Goal: Transaction & Acquisition: Purchase product/service

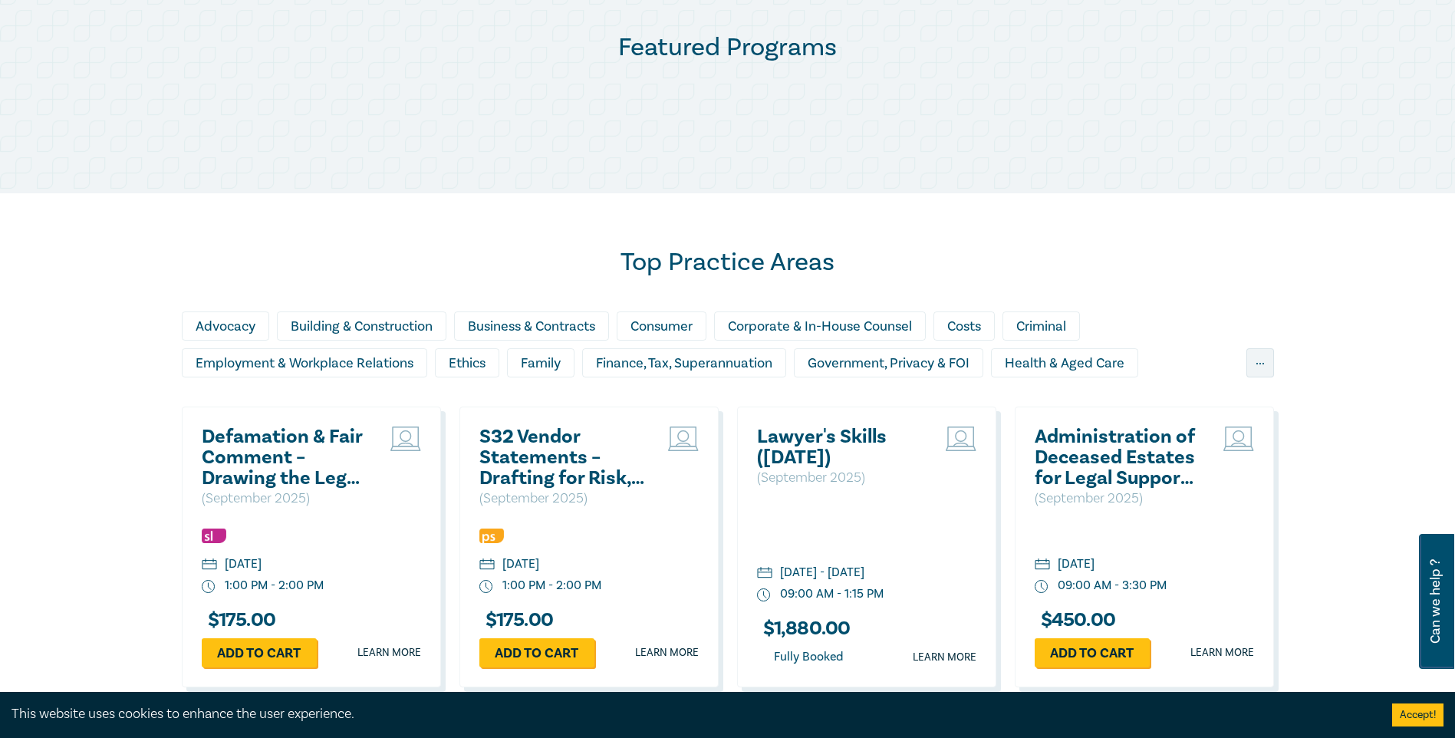
scroll to position [1074, 0]
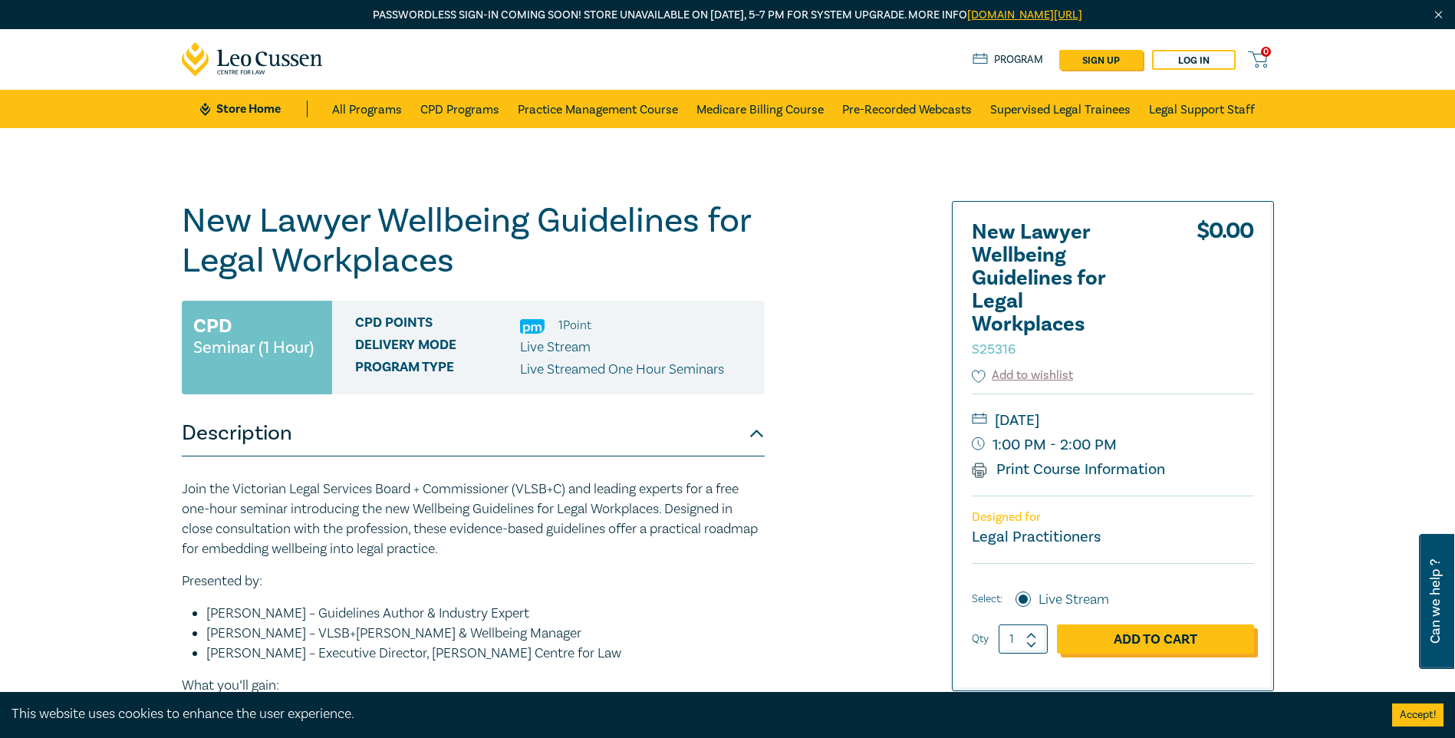
click at [1140, 635] on link "Add to Cart" at bounding box center [1155, 638] width 197 height 29
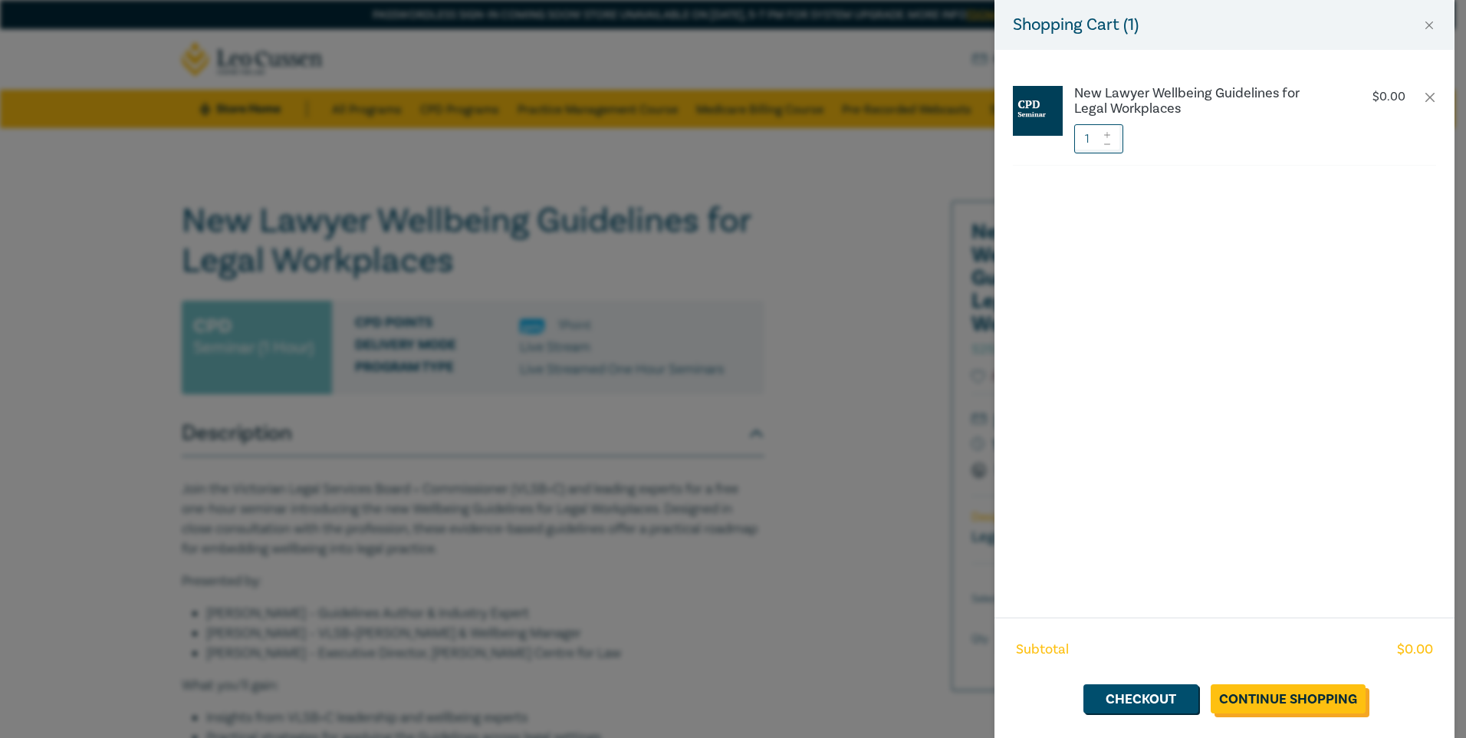
click at [1274, 694] on link "Continue Shopping" at bounding box center [1288, 698] width 155 height 29
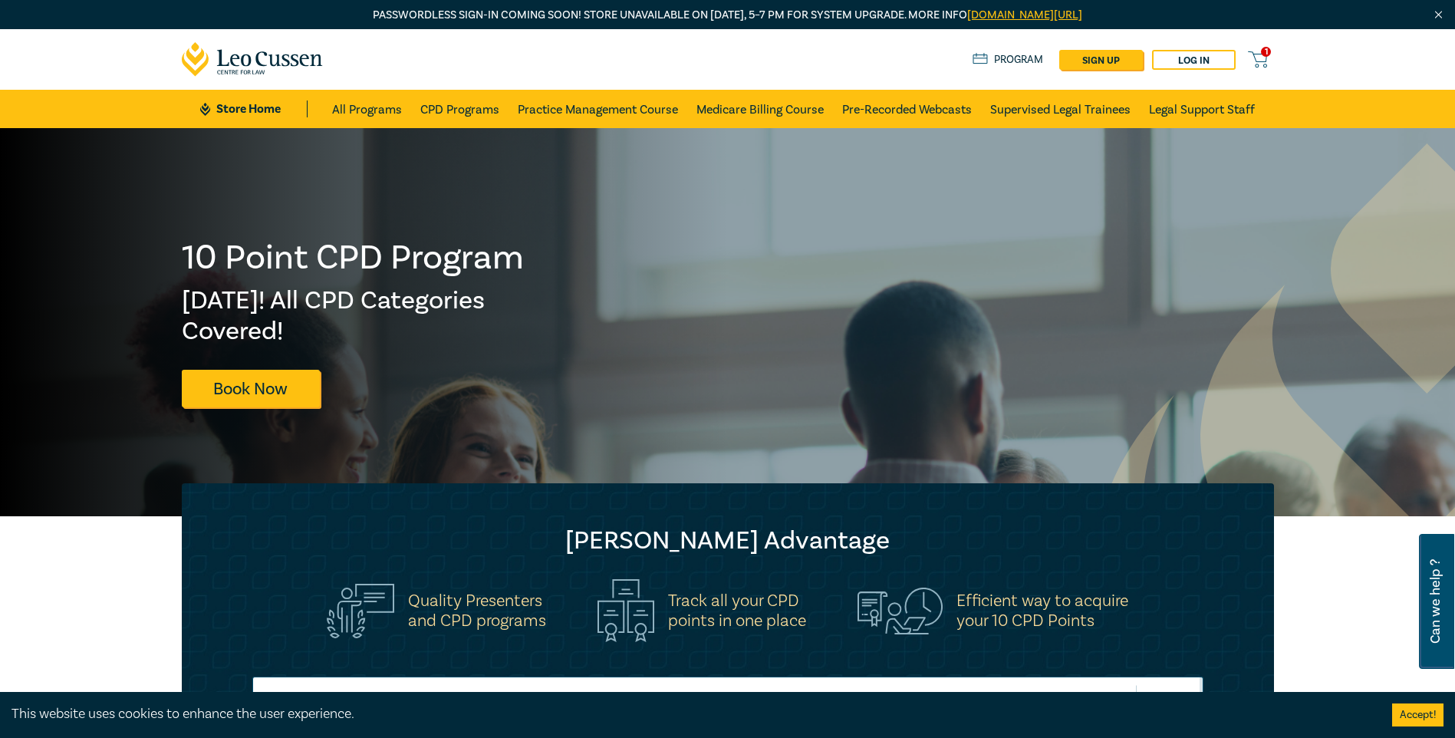
click at [1262, 56] on icon at bounding box center [1257, 59] width 19 height 19
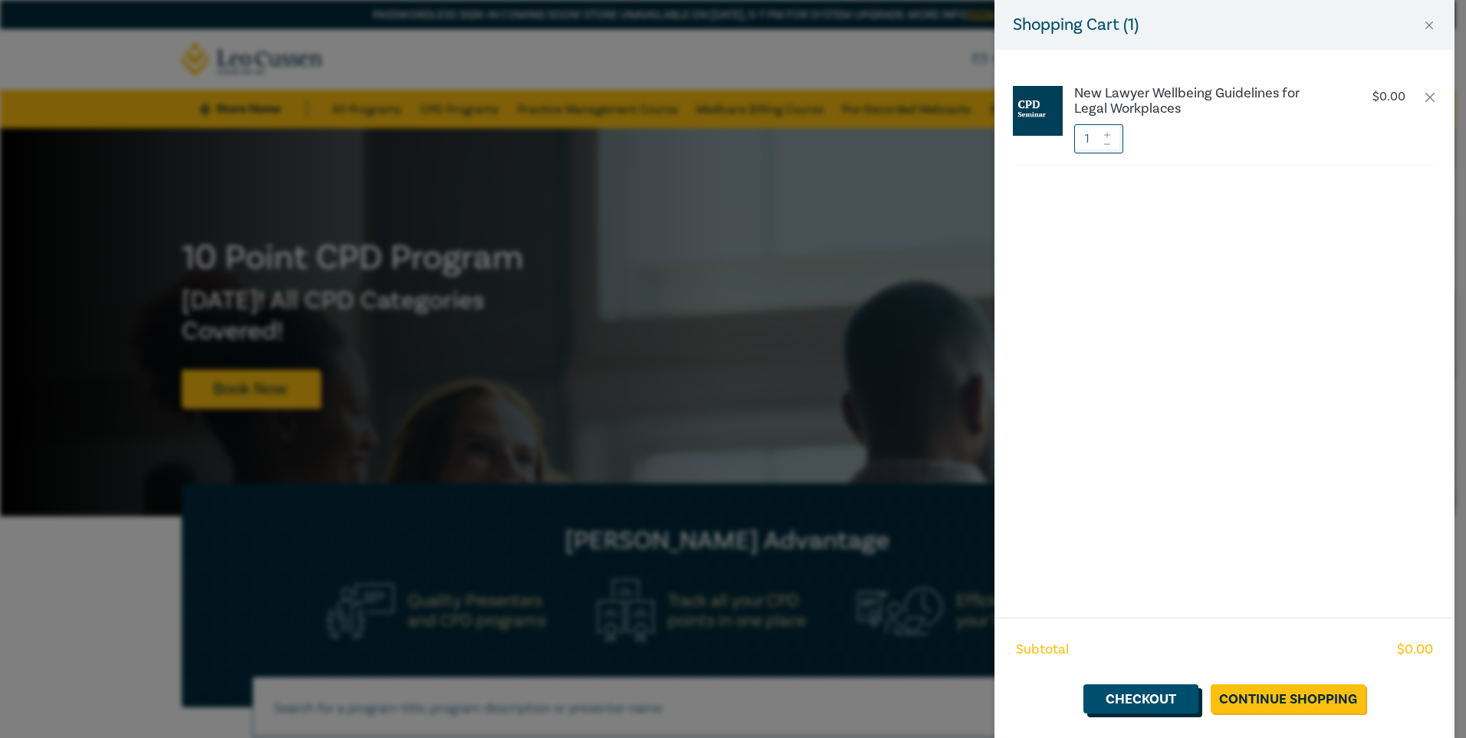
click at [1126, 695] on link "Checkout" at bounding box center [1141, 698] width 115 height 29
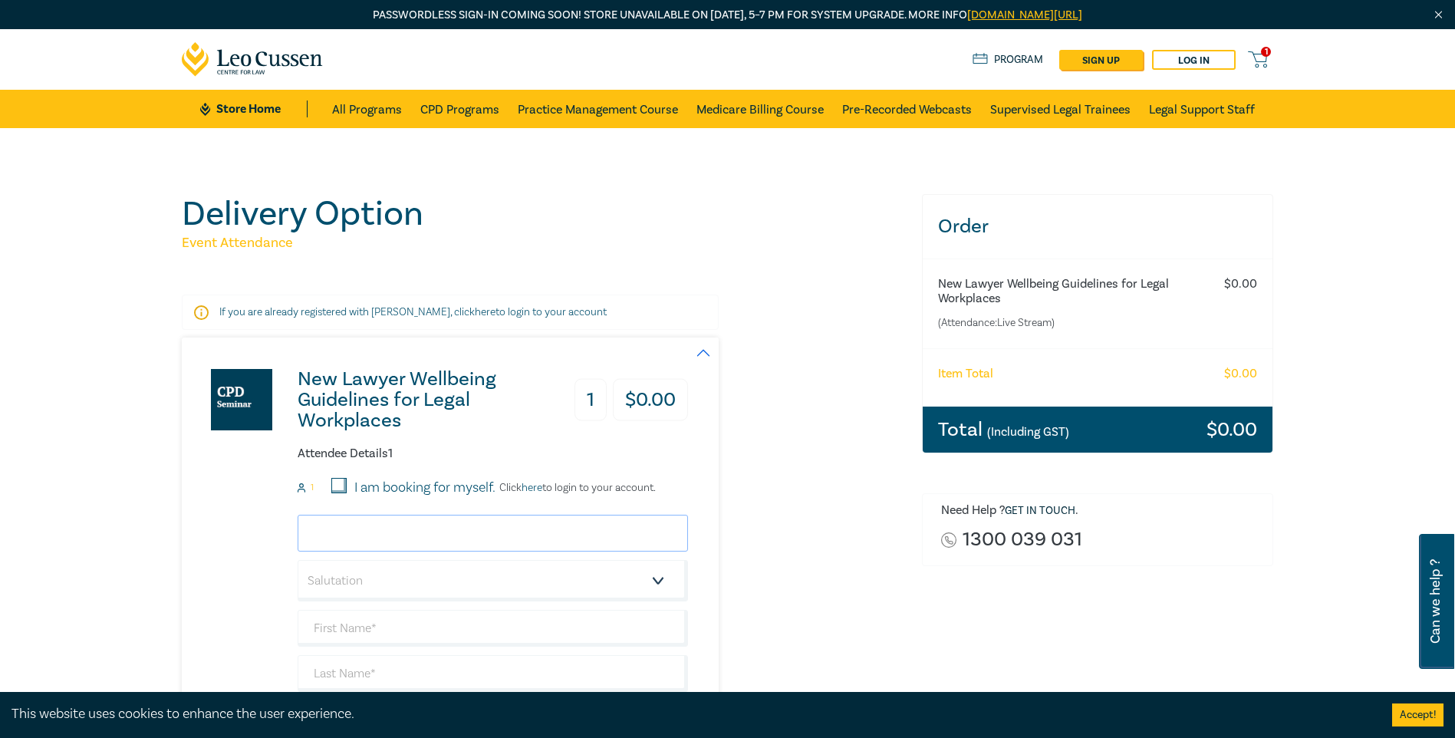
click at [451, 532] on input "email" at bounding box center [493, 533] width 390 height 37
click at [243, 509] on div "New Lawyer Wellbeing Guidelines for Legal Workplaces 1 $ 0.00 Attendee Details …" at bounding box center [435, 599] width 506 height 525
drag, startPoint x: 335, startPoint y: 483, endPoint x: 353, endPoint y: 509, distance: 31.5
click at [337, 483] on input "I am booking for myself." at bounding box center [338, 485] width 15 height 15
checkbox input "true"
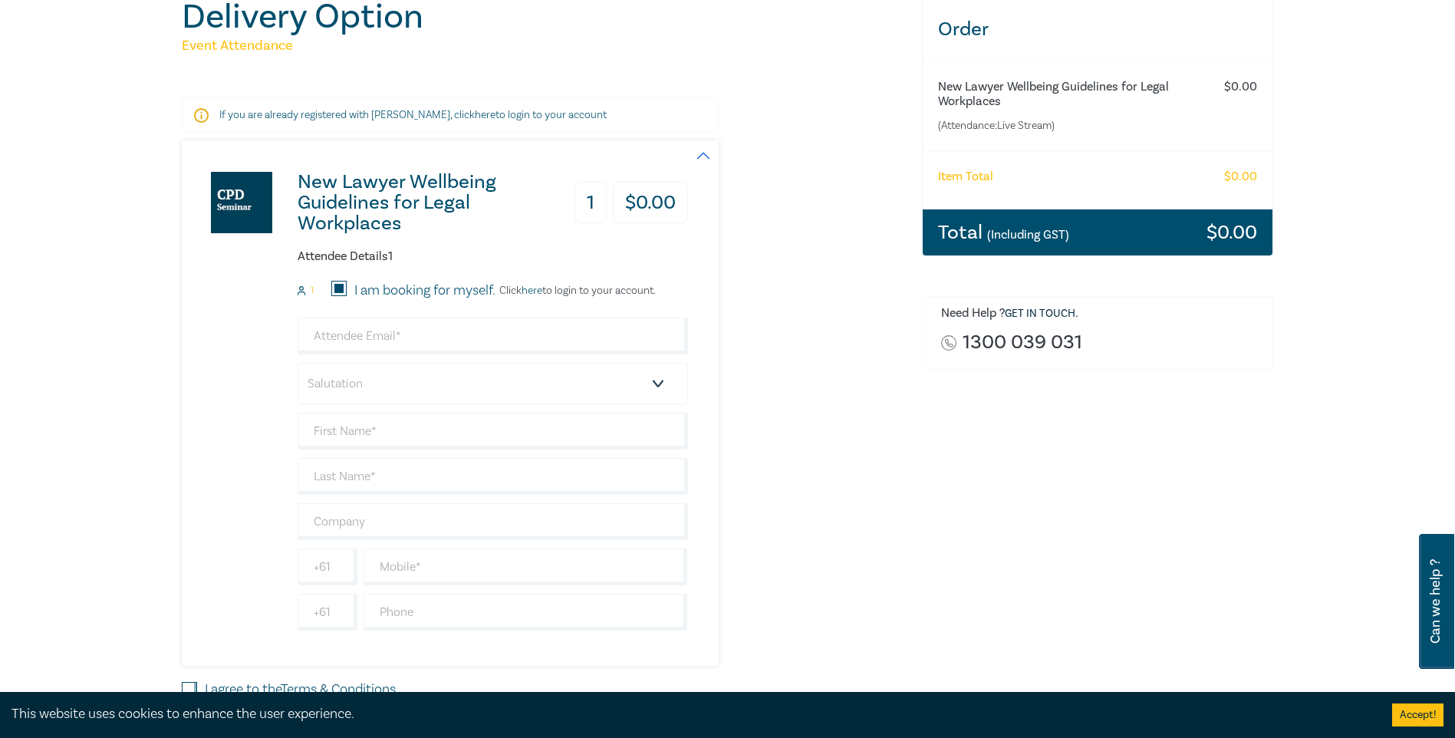
scroll to position [230, 0]
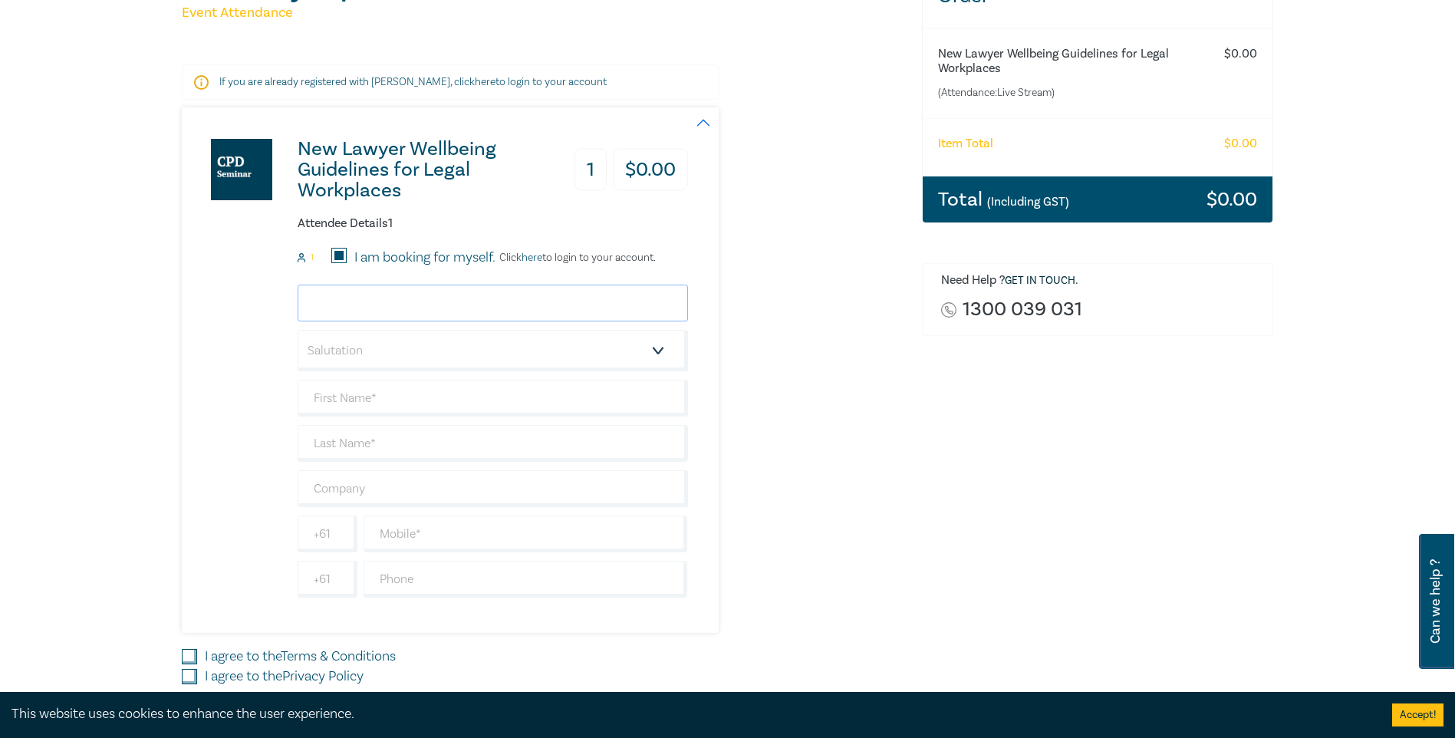
click at [394, 301] on input "email" at bounding box center [493, 303] width 390 height 37
type input "[PERSON_NAME][EMAIL_ADDRESS][DOMAIN_NAME]"
type input "[PERSON_NAME]"
click at [418, 351] on select "Salutation Mr. Mrs. Ms. Miss Dr. Prof. Other" at bounding box center [493, 350] width 390 height 41
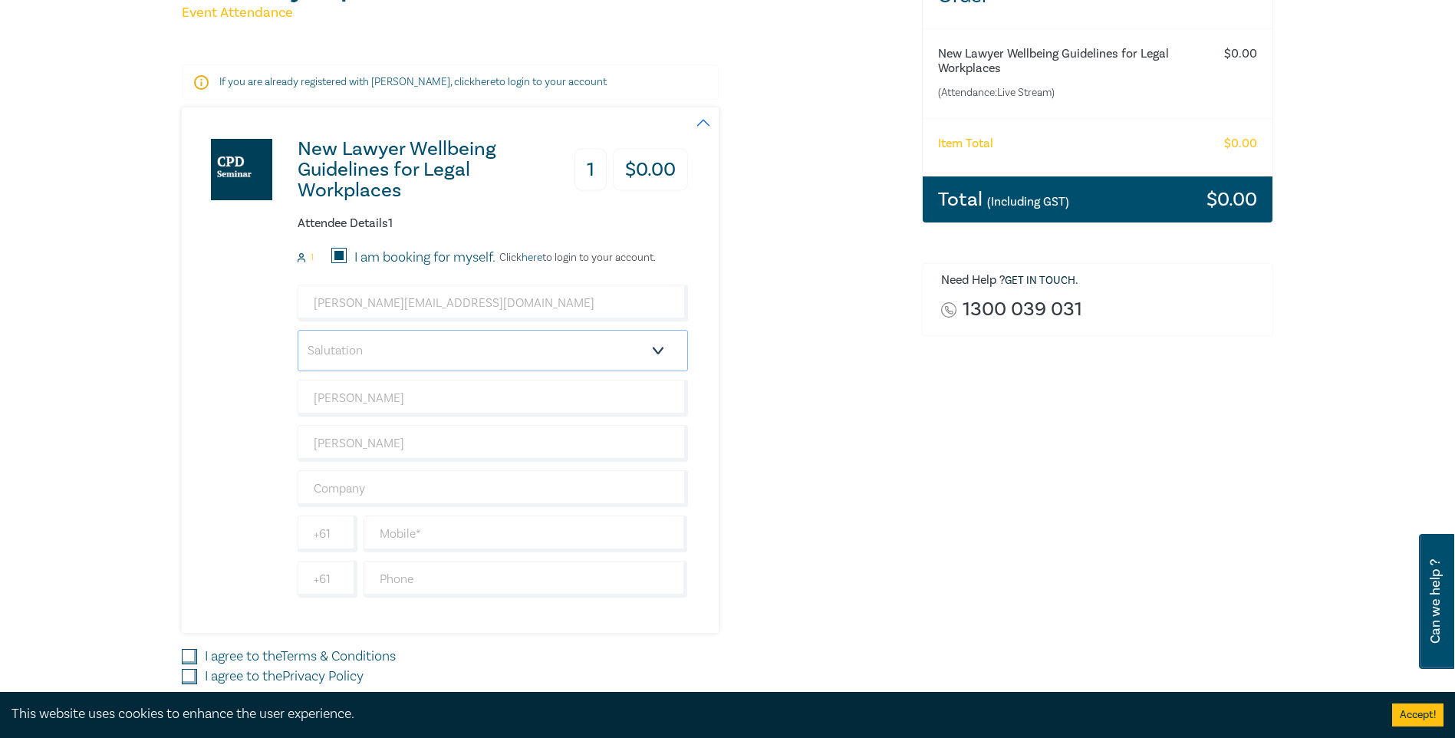
select select "Ms."
click at [298, 330] on select "Salutation Mr. Mrs. Ms. Miss Dr. Prof. Other" at bounding box center [493, 350] width 390 height 41
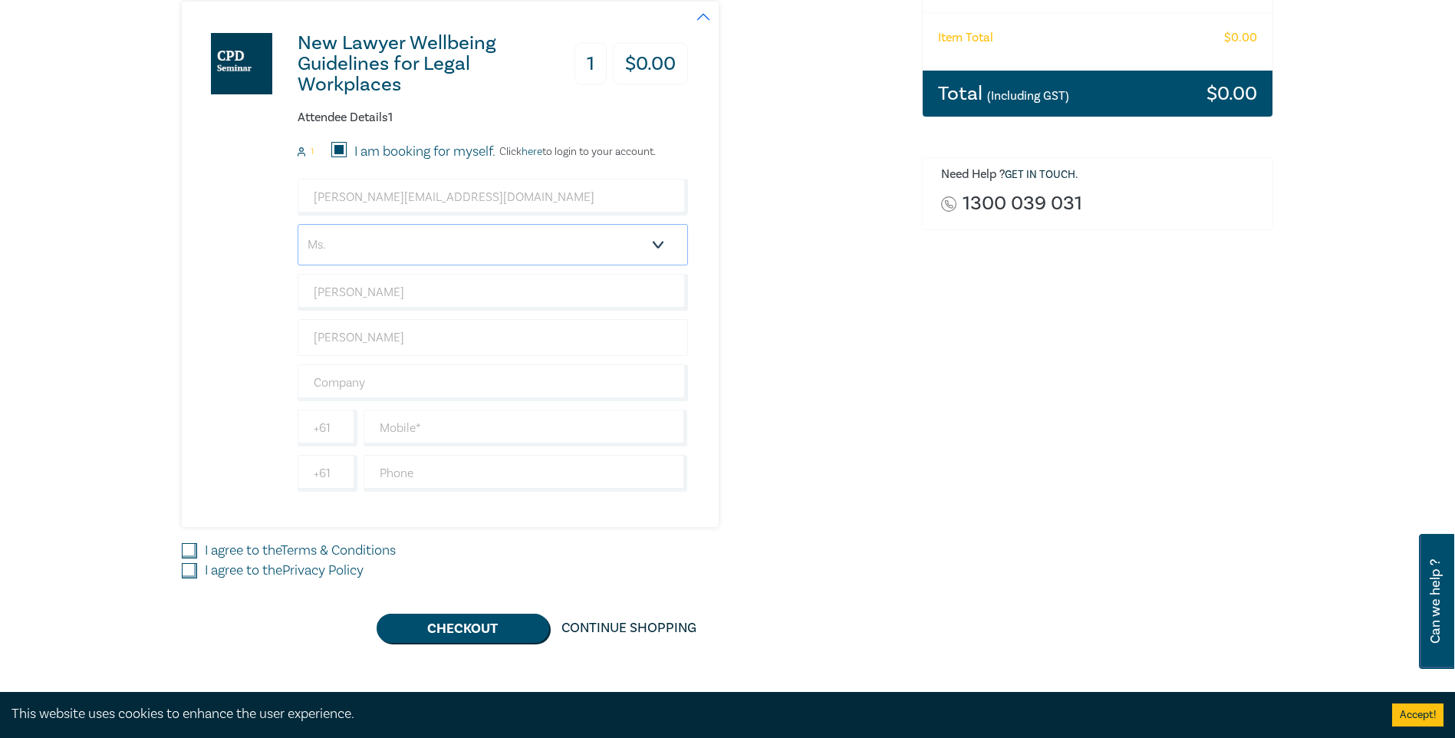
scroll to position [383, 0]
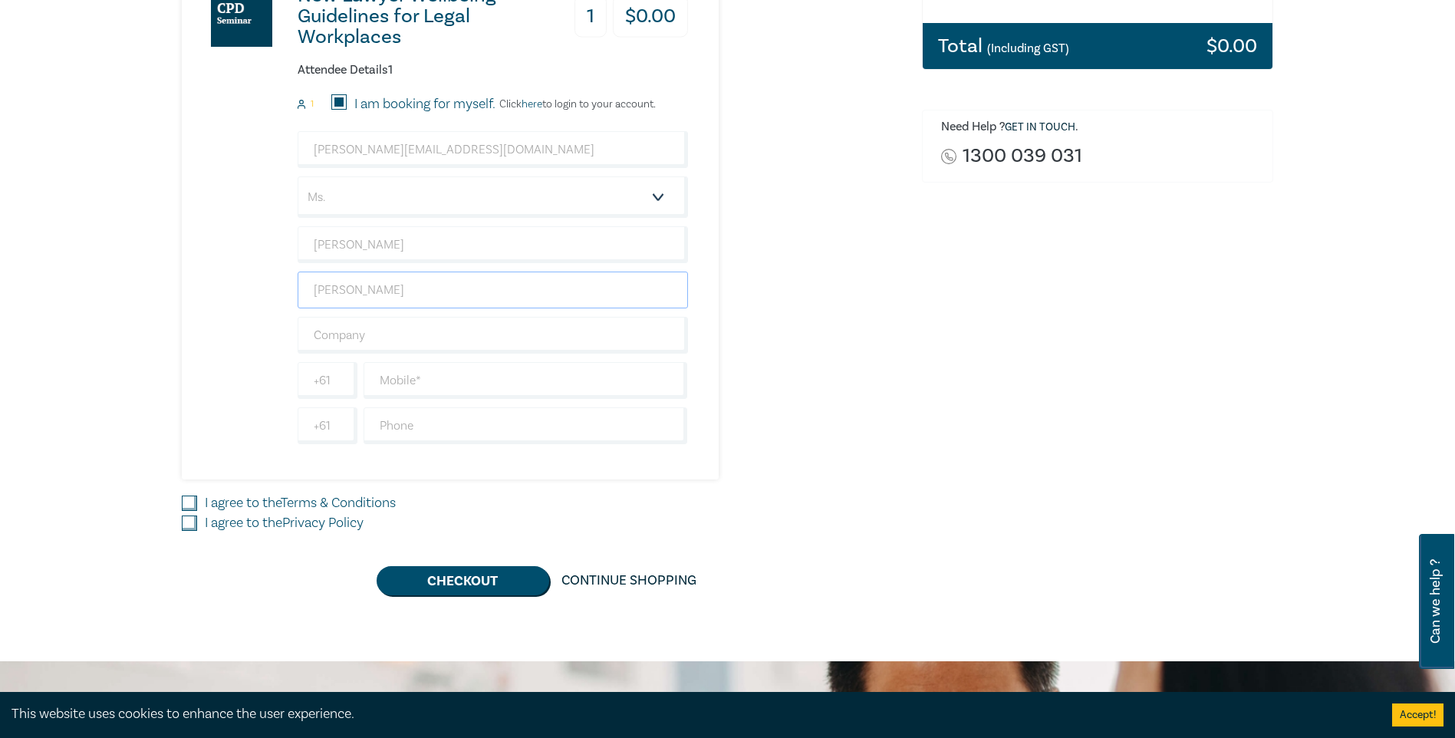
drag, startPoint x: 365, startPoint y: 291, endPoint x: 186, endPoint y: 270, distance: 180.7
click at [186, 270] on div "New Lawyer Wellbeing Guidelines for Legal Workplaces 1 $ 0.00 Attendee Details …" at bounding box center [435, 216] width 506 height 525
click at [360, 331] on input "text" at bounding box center [493, 335] width 390 height 37
click at [360, 285] on input "text" at bounding box center [493, 289] width 390 height 37
type input "[PERSON_NAME]"
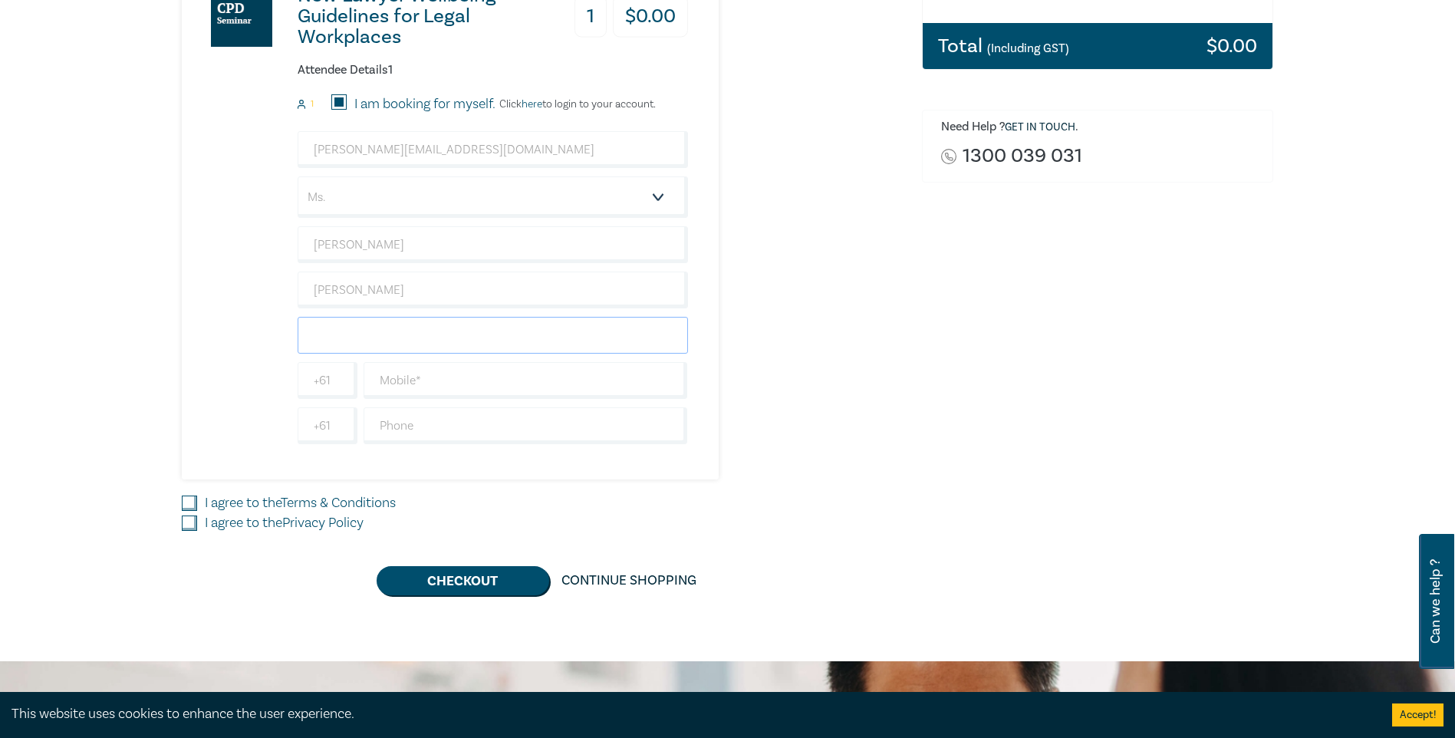
click at [314, 330] on input "text" at bounding box center [493, 335] width 390 height 37
type input "JH Legal Pty Ltd"
click at [436, 436] on input "text" at bounding box center [526, 425] width 324 height 37
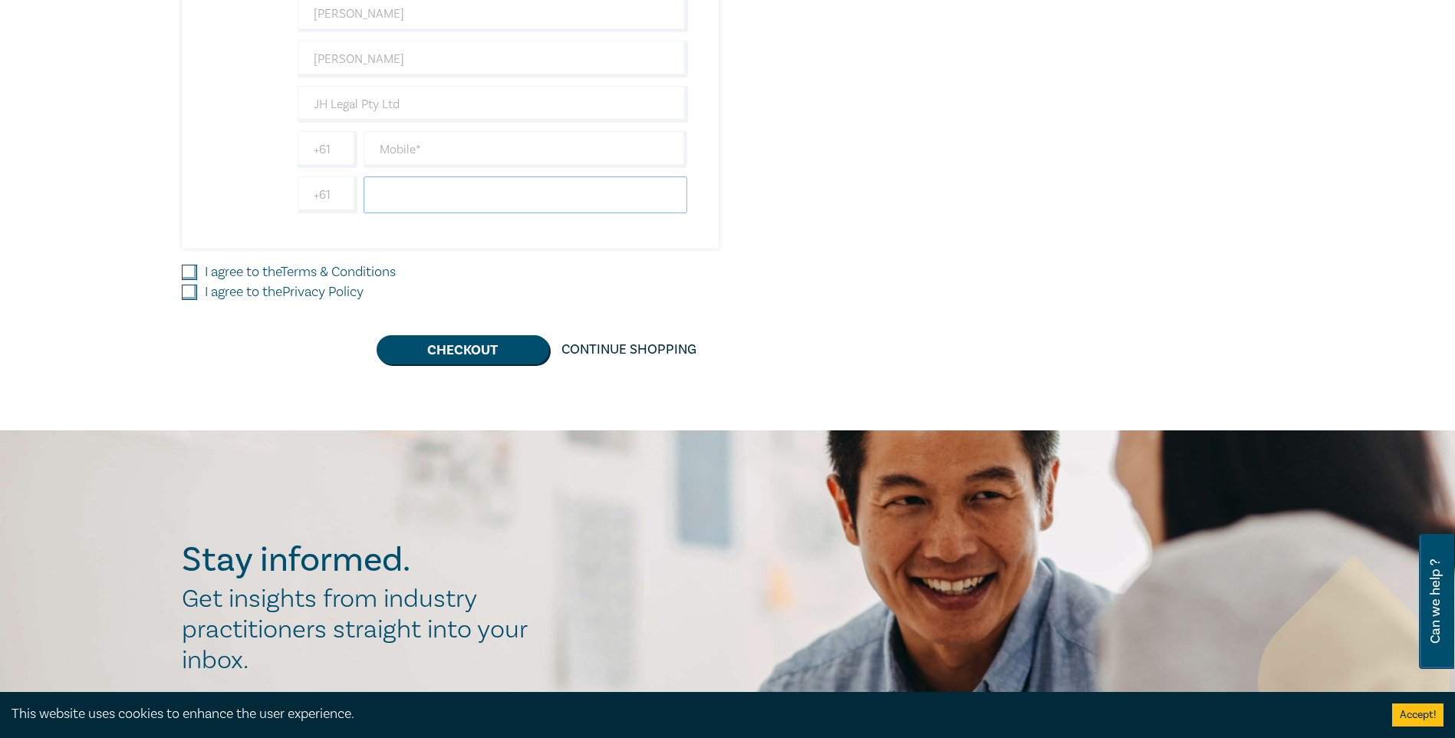
scroll to position [614, 0]
click at [416, 153] on input "text" at bounding box center [526, 150] width 324 height 37
drag, startPoint x: 385, startPoint y: 150, endPoint x: 407, endPoint y: 147, distance: 22.5
click at [386, 150] on input "0398897141" at bounding box center [526, 150] width 324 height 37
type input "398897141"
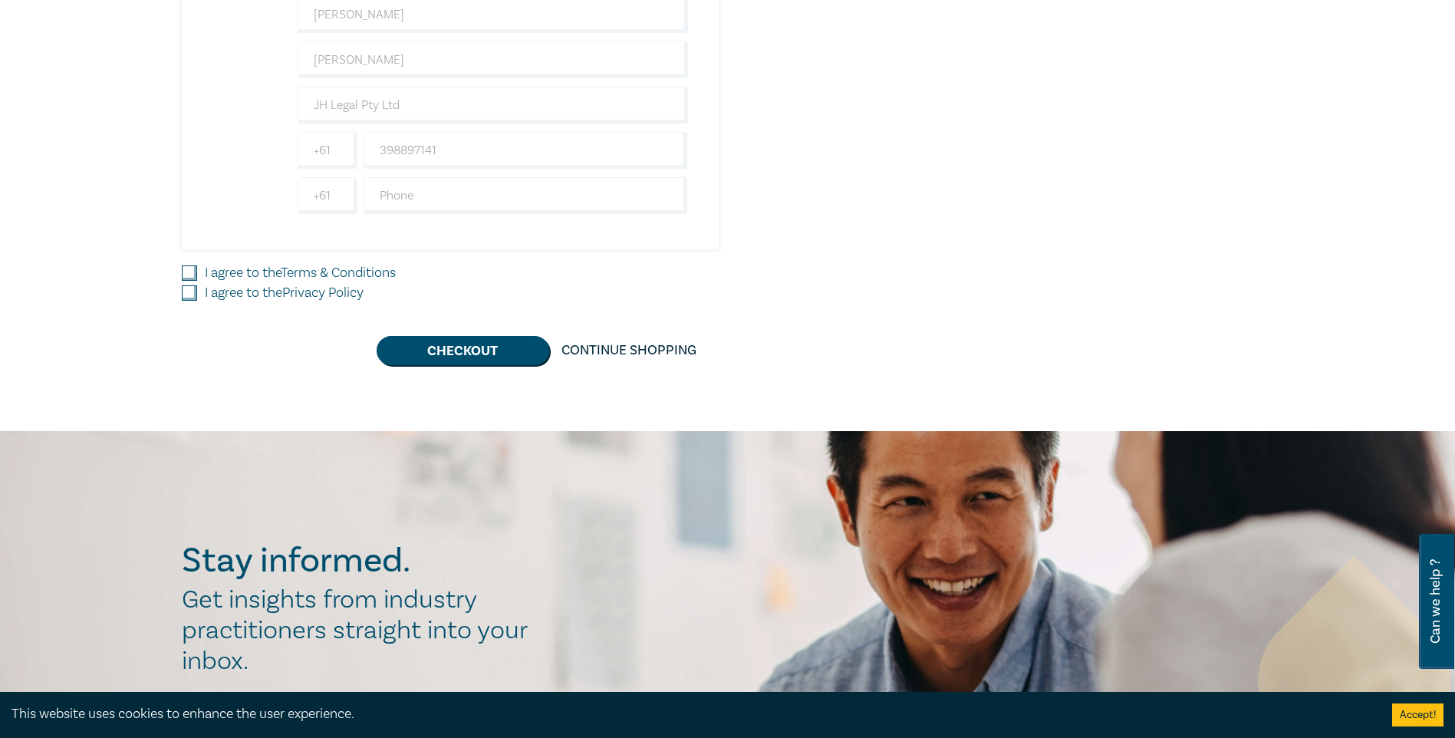
drag, startPoint x: 193, startPoint y: 270, endPoint x: 189, endPoint y: 293, distance: 23.5
click at [193, 270] on input "I agree to the Terms & Conditions" at bounding box center [189, 272] width 15 height 15
checkbox input "true"
drag, startPoint x: 188, startPoint y: 299, endPoint x: 238, endPoint y: 316, distance: 52.6
click at [189, 299] on input "I agree to the Privacy Policy" at bounding box center [189, 292] width 15 height 15
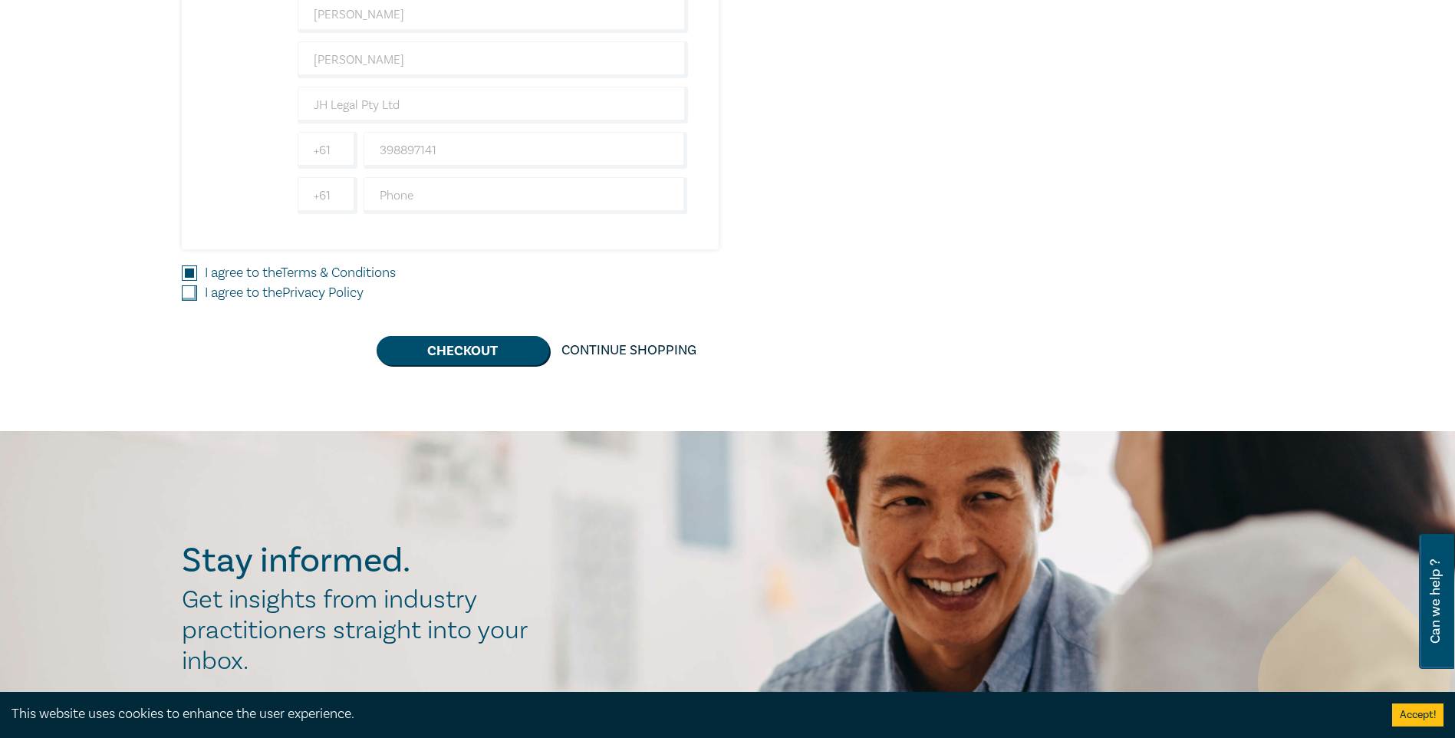
checkbox input "true"
click at [459, 350] on button "Checkout" at bounding box center [463, 350] width 173 height 29
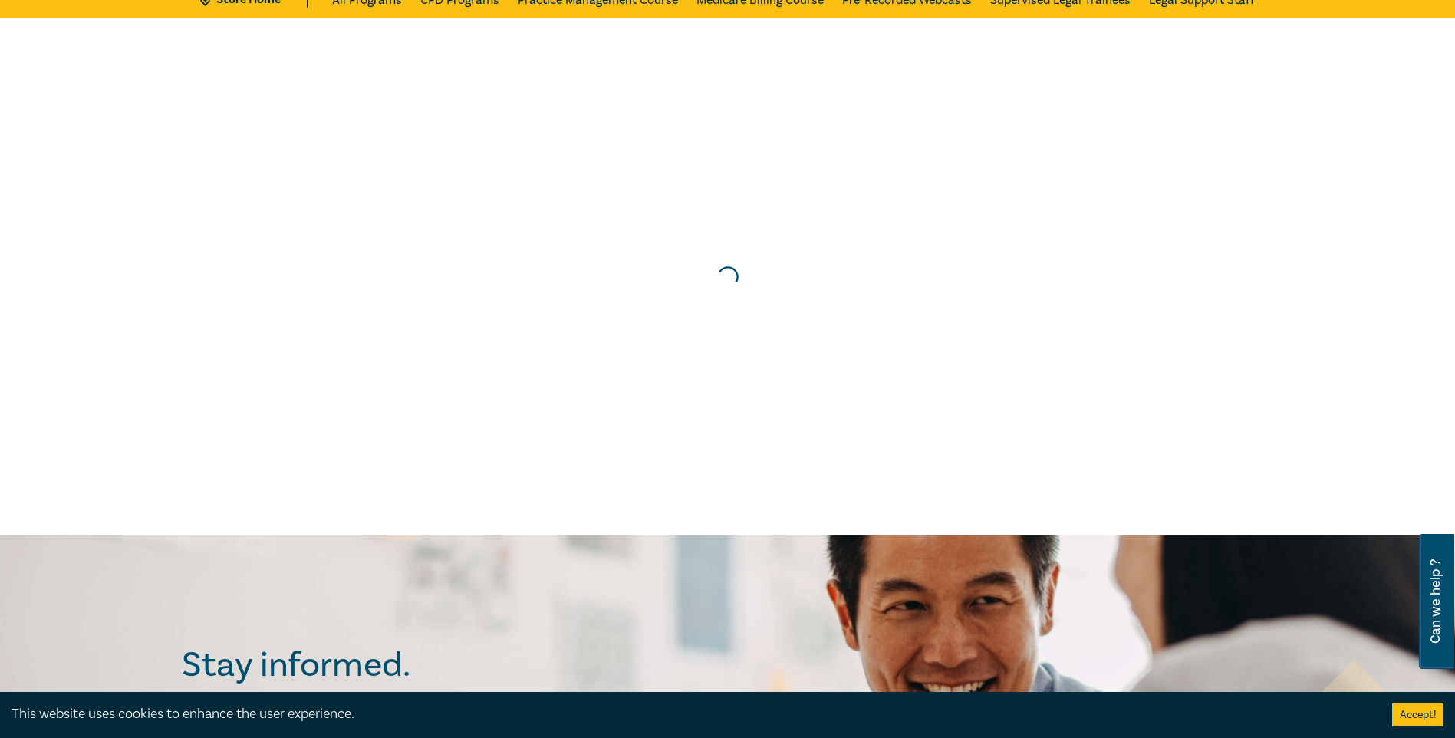
scroll to position [0, 0]
